Goal: Complete application form

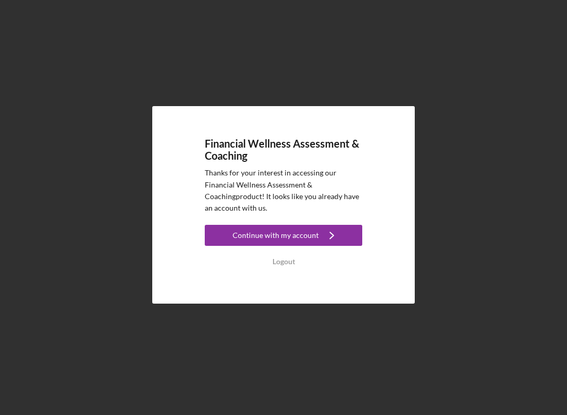
click at [218, 239] on button "Continue with my account Icon/Navigate" at bounding box center [283, 235] width 157 height 21
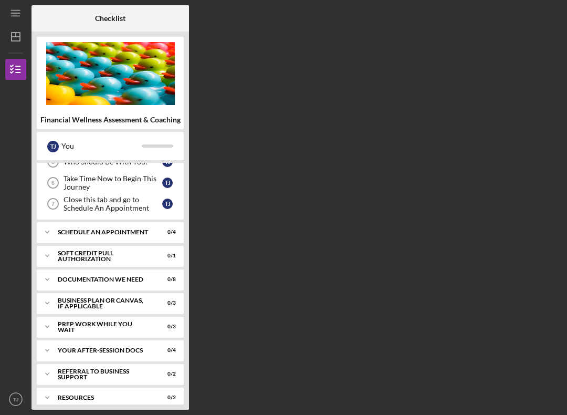
scroll to position [116, 0]
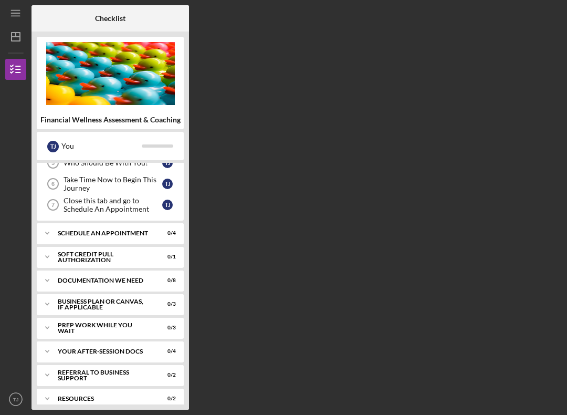
click at [72, 275] on div "Icon/Expander Documentation We Need 0 / 8" at bounding box center [110, 280] width 147 height 21
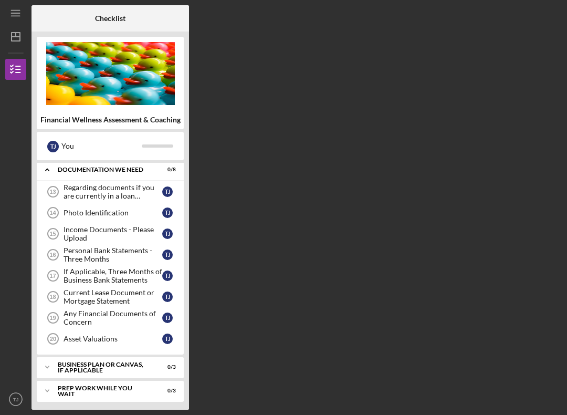
scroll to position [225, 0]
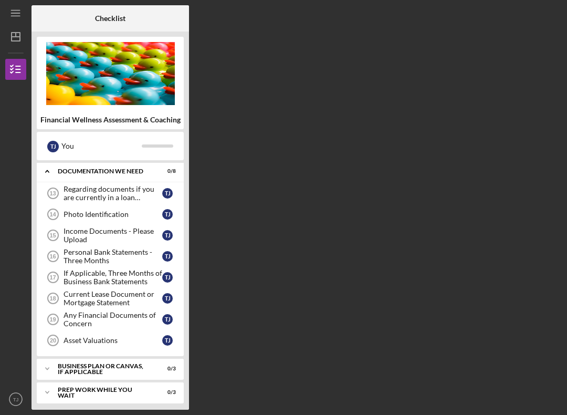
click at [77, 197] on div "Regarding documents if you are currently in a loan application" at bounding box center [112, 193] width 99 height 17
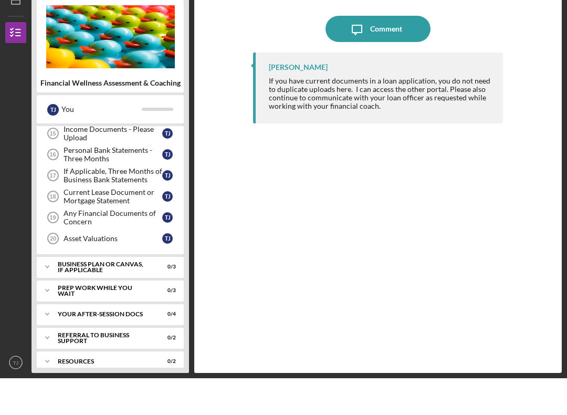
scroll to position [290, 0]
click at [71, 271] on div "Asset Valuations" at bounding box center [112, 275] width 99 height 8
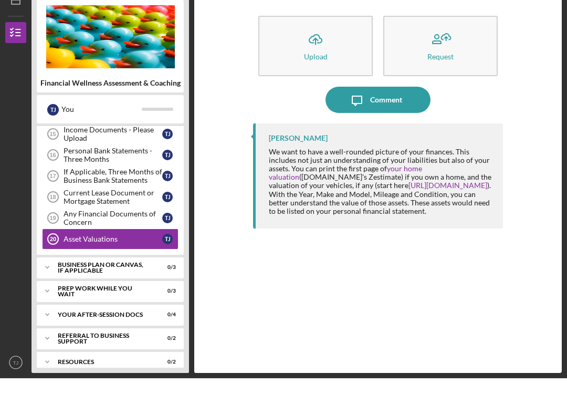
click at [73, 246] on div "Any Financial Documents of Concern" at bounding box center [112, 254] width 99 height 17
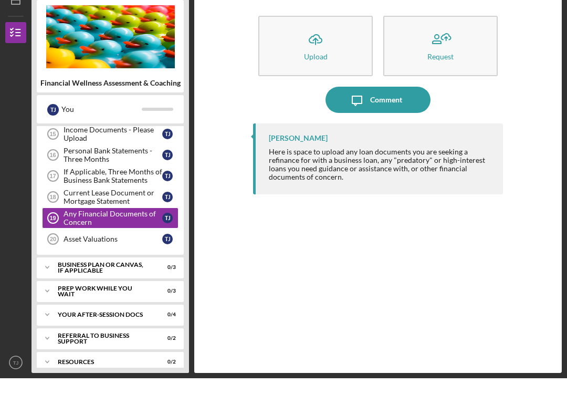
click at [66, 225] on div "Current Lease Document or Mortgage Statement" at bounding box center [112, 233] width 99 height 17
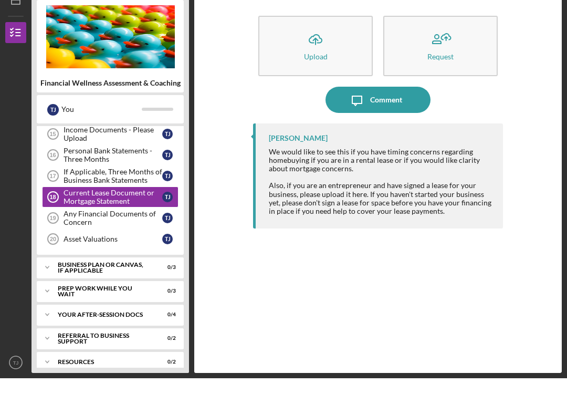
click at [76, 204] on div "If Applicable, Three Months of Business Bank Statements" at bounding box center [112, 212] width 99 height 17
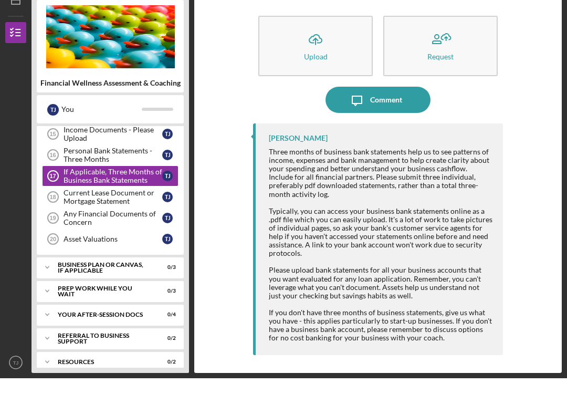
click at [86, 298] on div "Business Plan or Canvas, if applicable" at bounding box center [104, 304] width 92 height 12
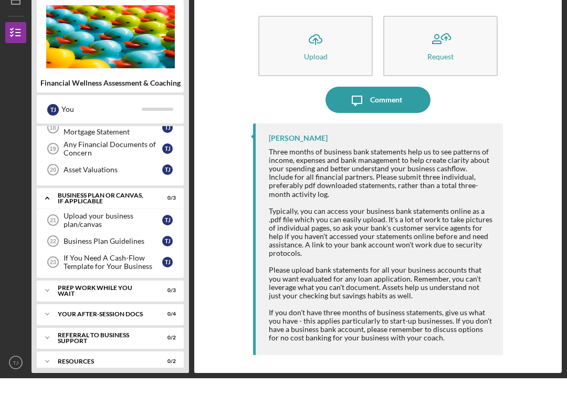
scroll to position [358, 0]
click at [69, 274] on div "Business Plan Guidelines" at bounding box center [112, 278] width 99 height 8
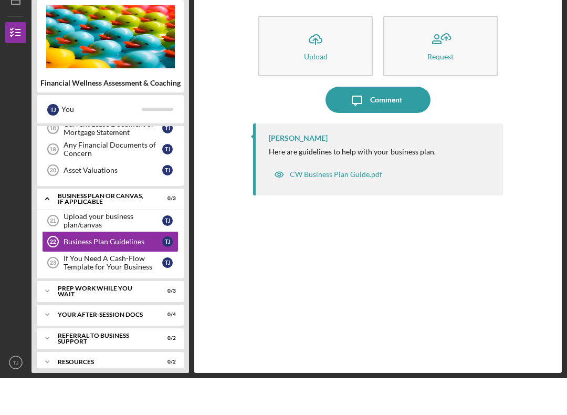
click at [304, 200] on div "CW Business Plan Guide.pdf" at bounding box center [328, 210] width 119 height 21
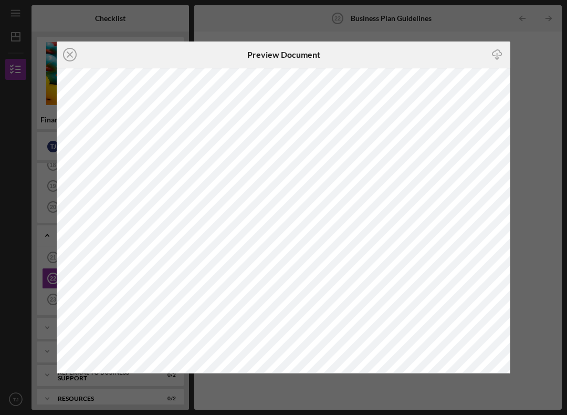
click at [69, 60] on icon "Icon/Close" at bounding box center [70, 54] width 26 height 26
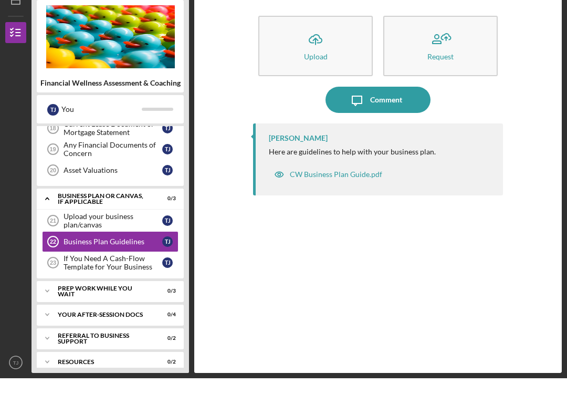
click at [88, 291] on div "If You Need A Cash-Flow Template for Your Business" at bounding box center [112, 299] width 99 height 17
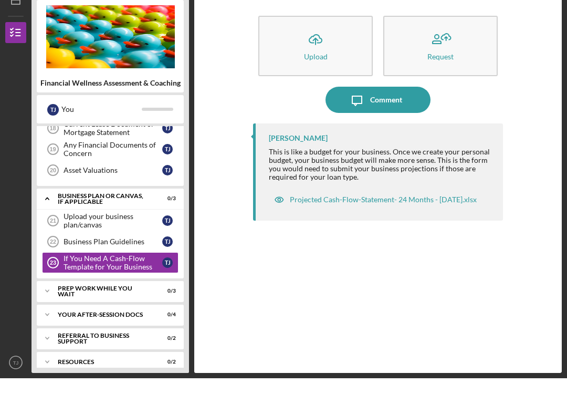
click at [318, 232] on div "Projected Cash-Flow-Statement- 24 Months - [DATE].xlsx" at bounding box center [383, 236] width 187 height 8
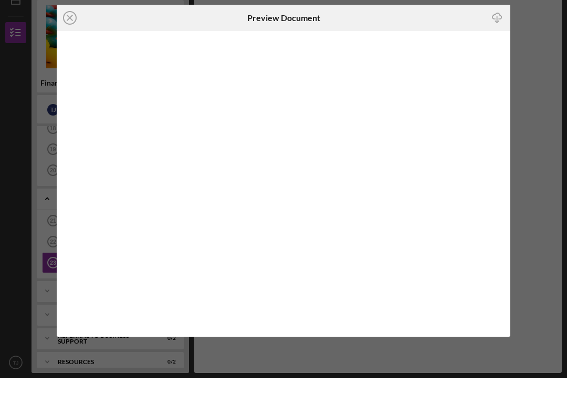
click at [78, 41] on icon "Icon/Close" at bounding box center [70, 54] width 26 height 26
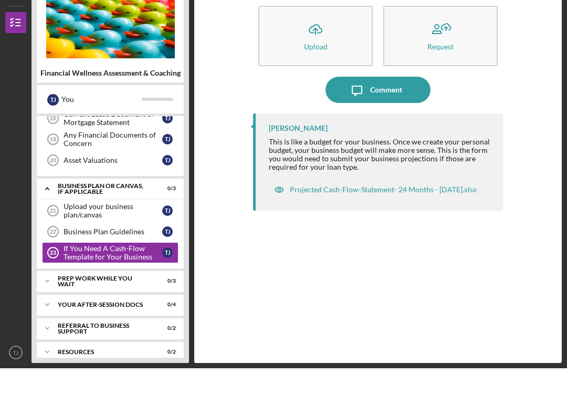
scroll to position [10, 0]
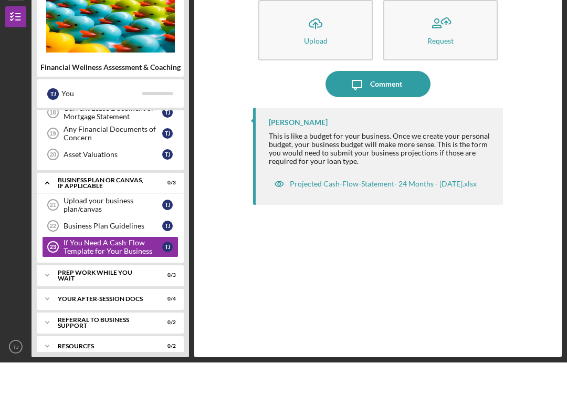
click at [67, 317] on div "Icon/Expander Prep Work While You Wait 0 / 3" at bounding box center [110, 327] width 147 height 21
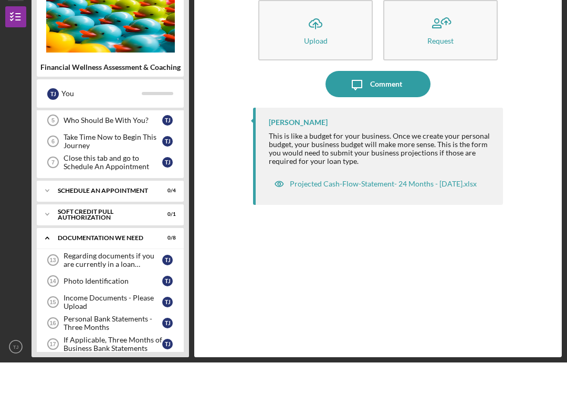
scroll to position [105, 0]
click at [87, 304] on div "Regarding documents if you are currently in a loan application" at bounding box center [112, 312] width 99 height 17
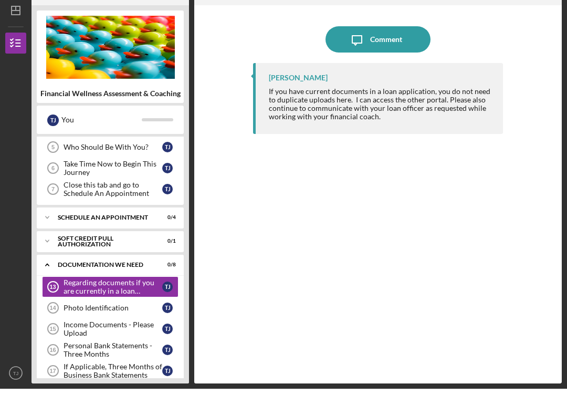
click at [50, 307] on circle at bounding box center [53, 312] width 10 height 10
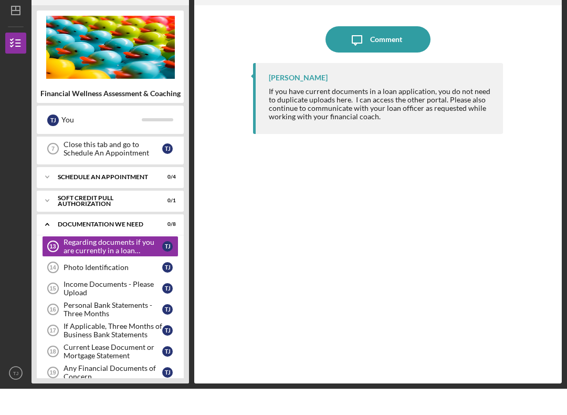
scroll to position [153, 0]
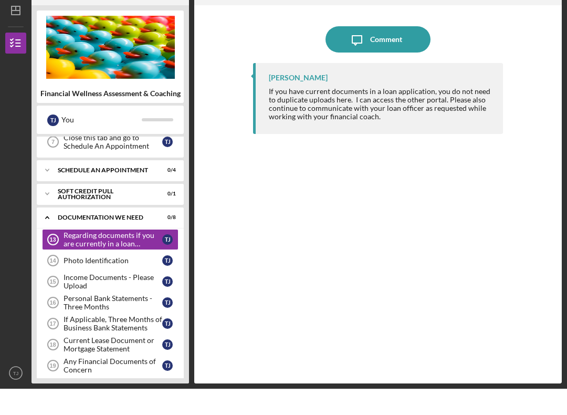
click at [83, 299] on div "Income Documents - Please Upload" at bounding box center [112, 307] width 99 height 17
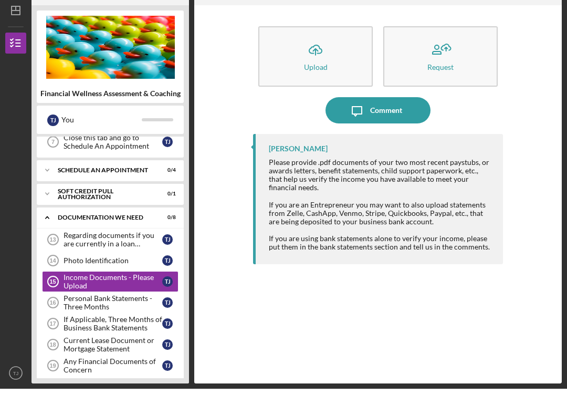
click at [77, 320] on div "Personal Bank Statements - Three Months" at bounding box center [112, 328] width 99 height 17
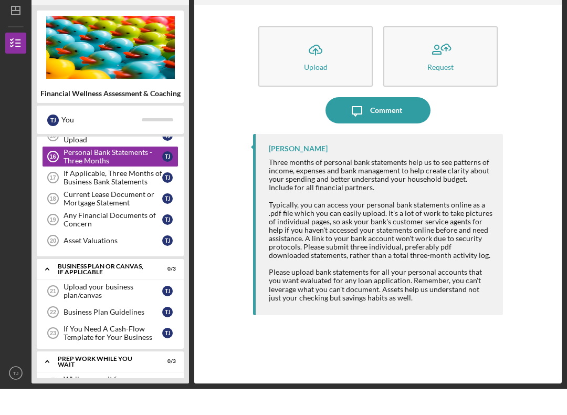
scroll to position [278, 0]
